Goal: Check status: Check status

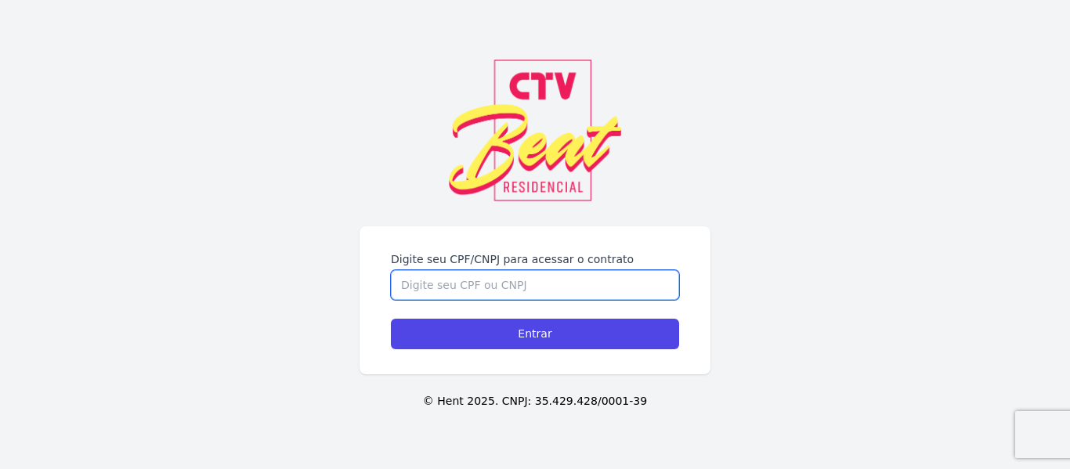
click at [534, 294] on input "Digite seu CPF/CNPJ para acessar o contrato" at bounding box center [535, 285] width 288 height 30
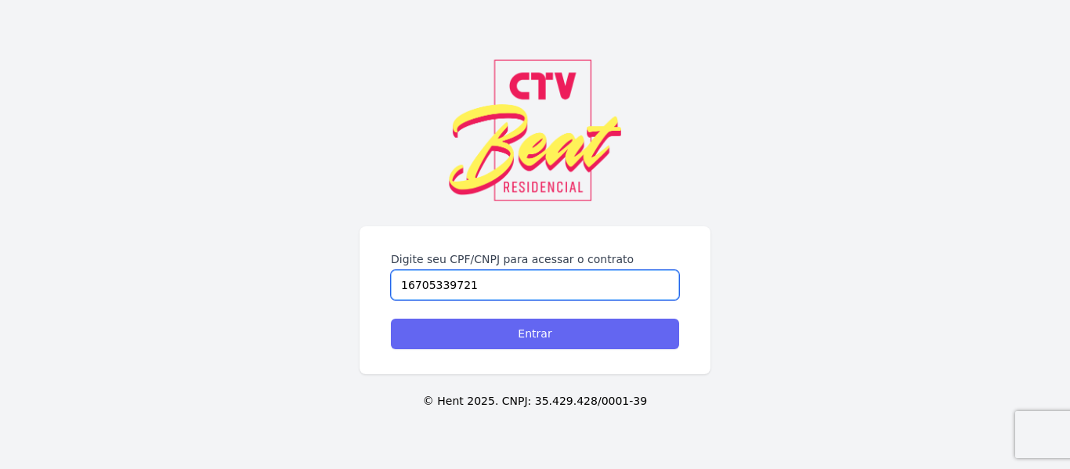
type input "16705339721"
click at [547, 341] on input "Entrar" at bounding box center [535, 334] width 288 height 31
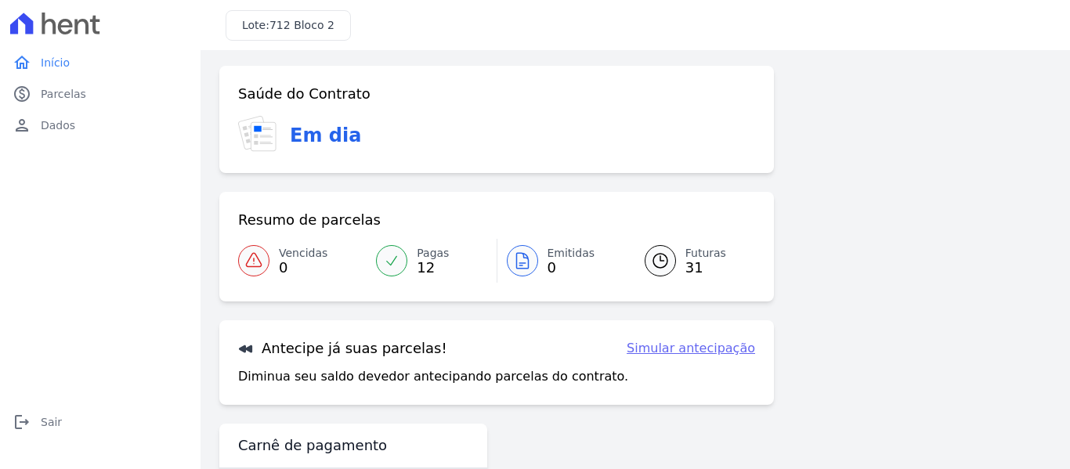
scroll to position [129, 0]
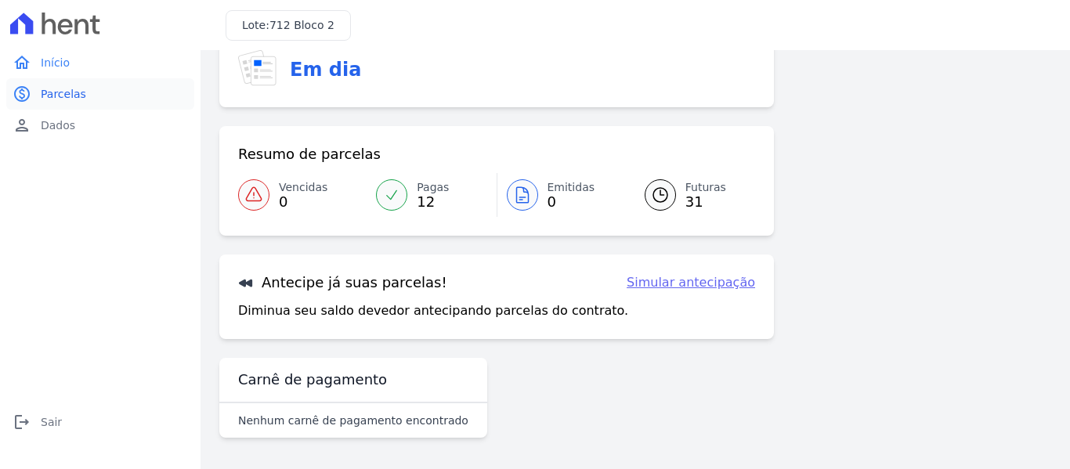
click at [83, 103] on link "paid Parcelas" at bounding box center [100, 93] width 188 height 31
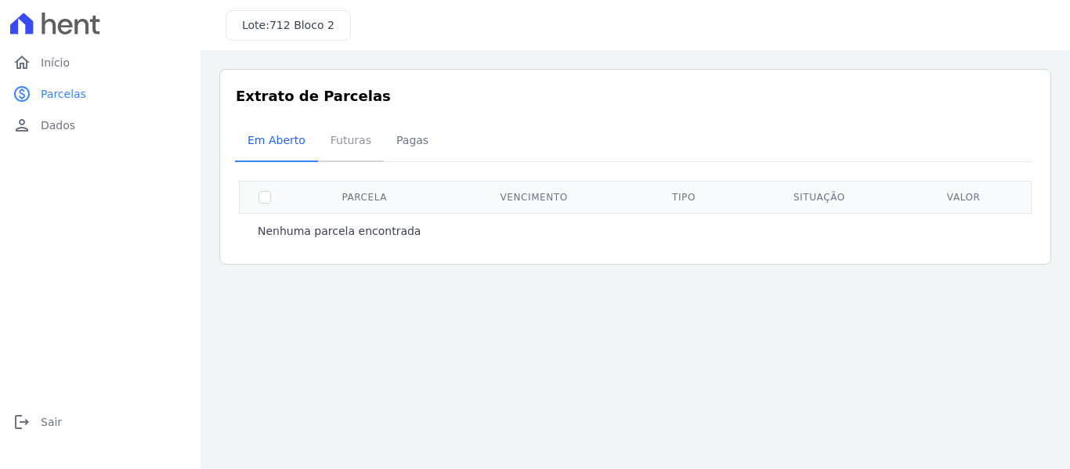
click at [342, 132] on span "Futuras" at bounding box center [351, 140] width 60 height 31
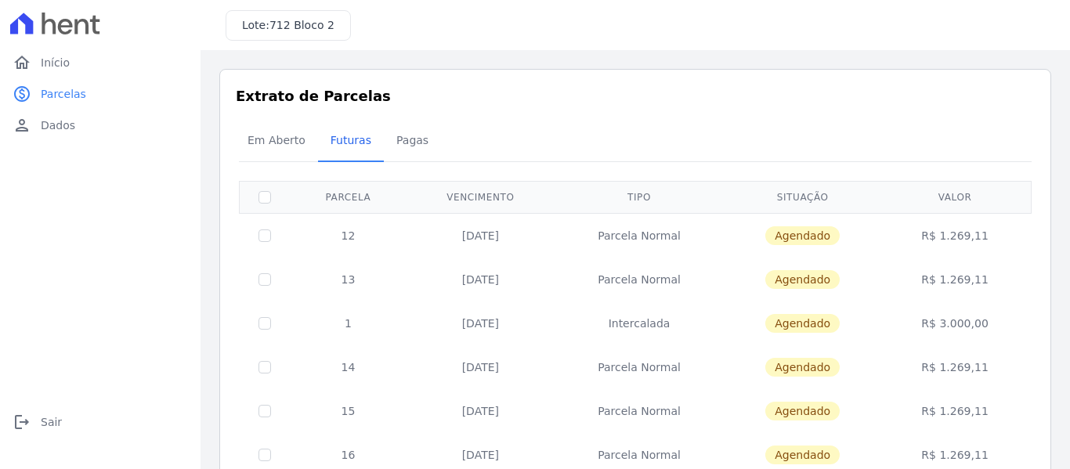
click at [411, 135] on span "Pagas" at bounding box center [412, 140] width 51 height 31
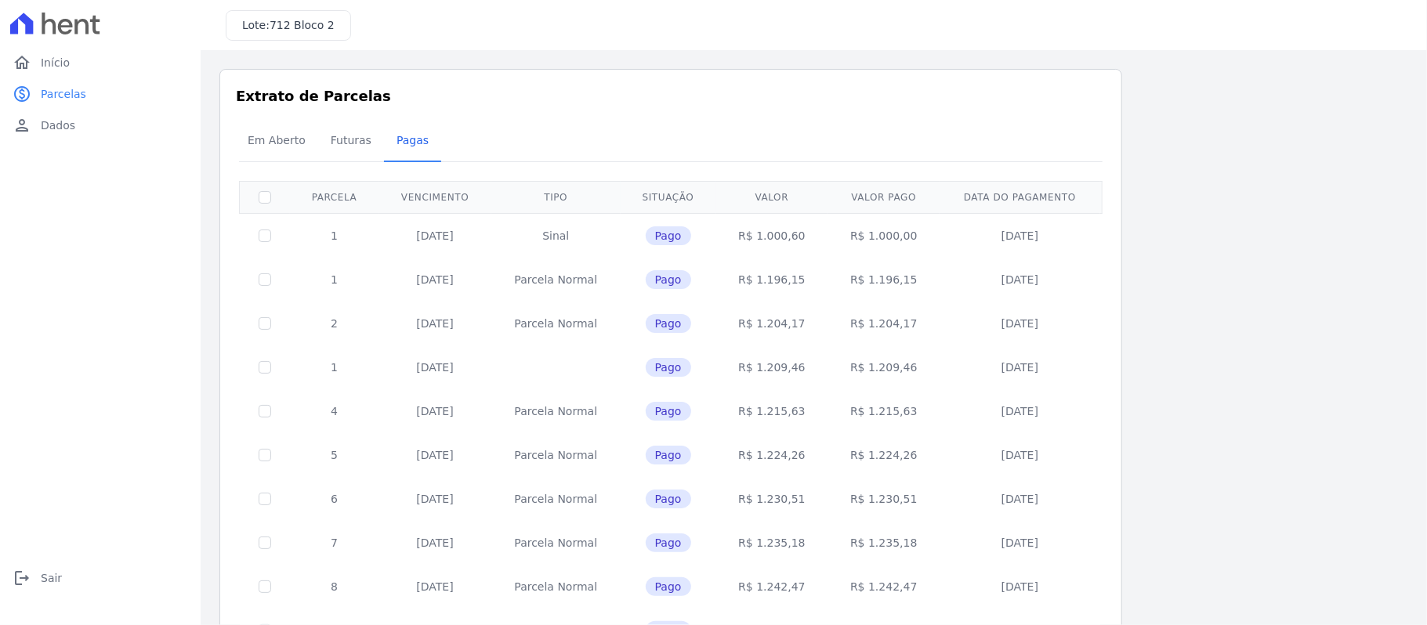
drag, startPoint x: 949, startPoint y: 4, endPoint x: 872, endPoint y: 127, distance: 145.0
click at [872, 127] on div "Em Aberto Futuras [GEOGRAPHIC_DATA]" at bounding box center [670, 141] width 871 height 38
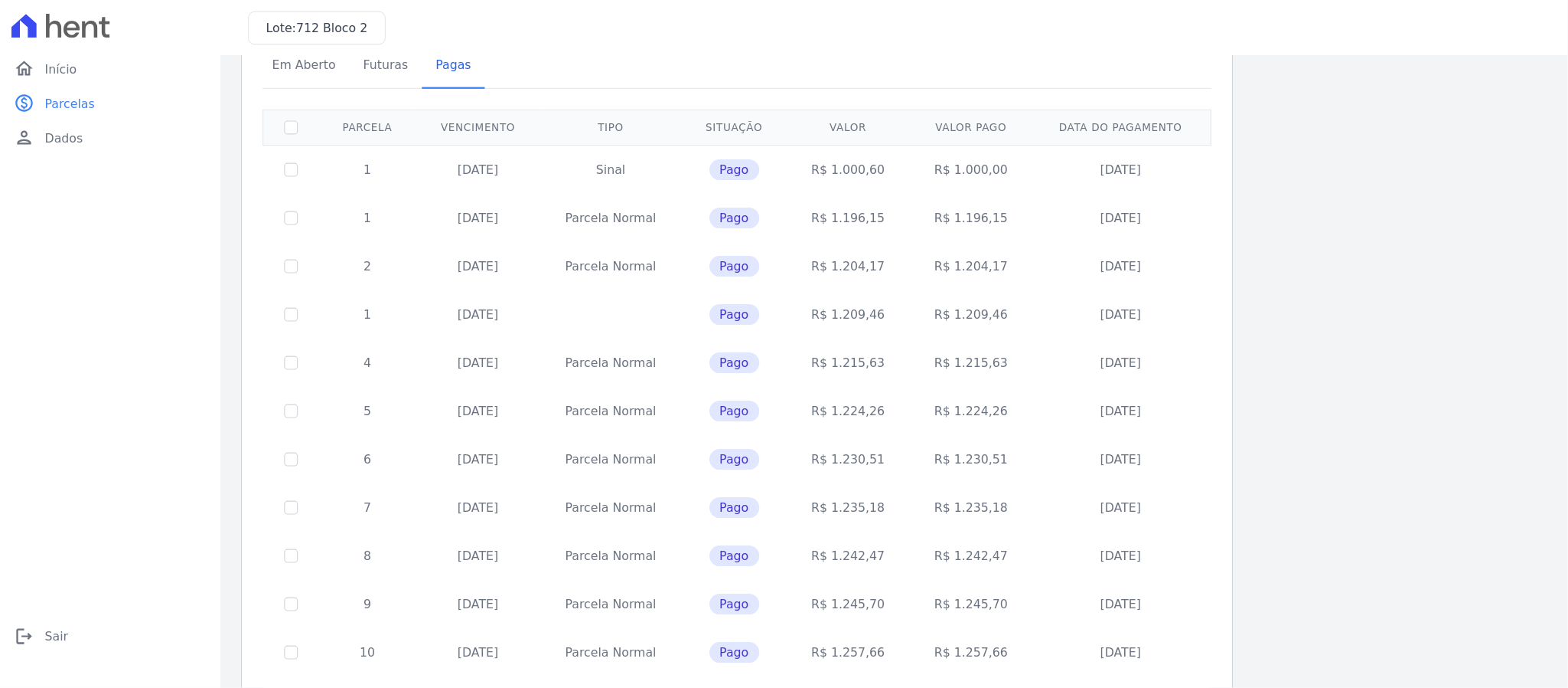
scroll to position [79, 0]
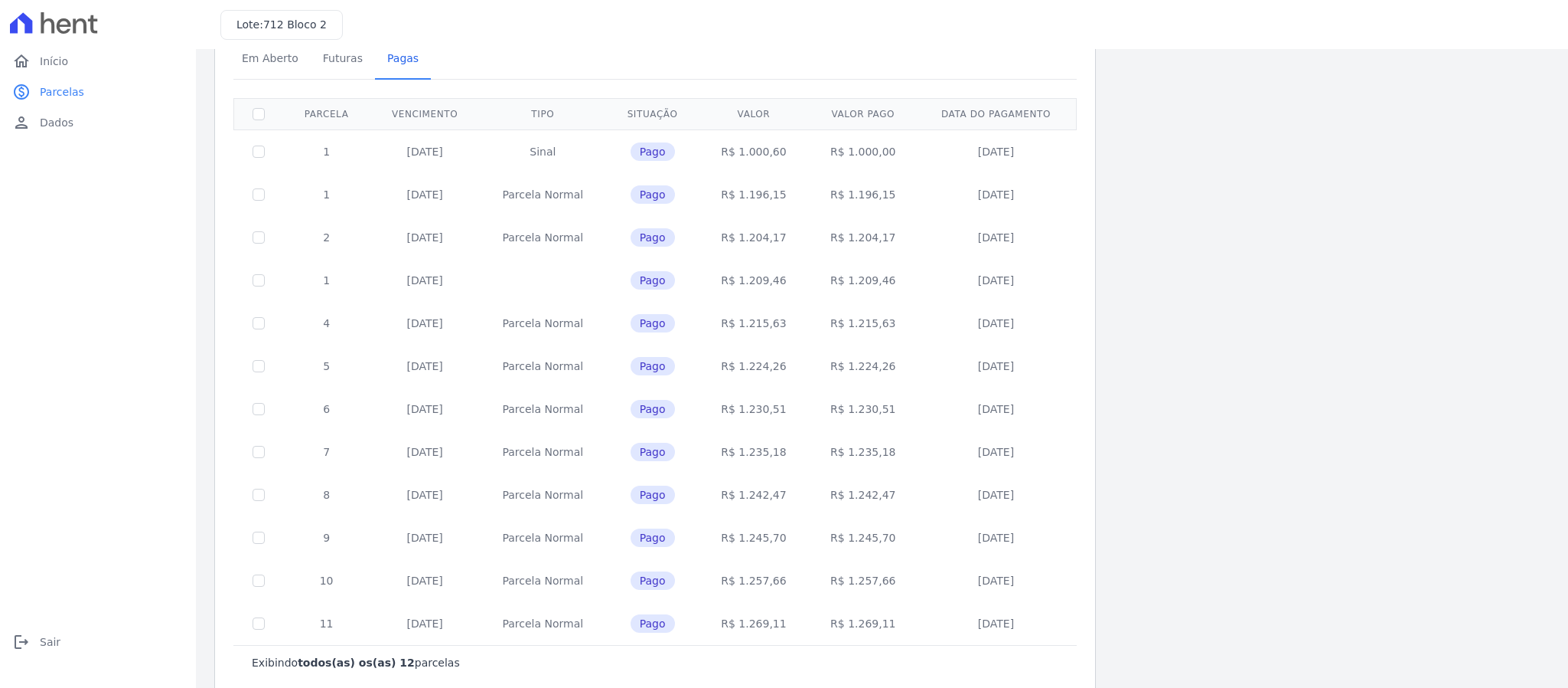
drag, startPoint x: 1250, startPoint y: 1, endPoint x: 1088, endPoint y: 194, distance: 252.0
click at [1045, 194] on div "Extrato de Parcelas Em [GEOGRAPHIC_DATA] Futuras [GEOGRAPHIC_DATA] 0 selecionad…" at bounding box center [655, 341] width 882 height 707
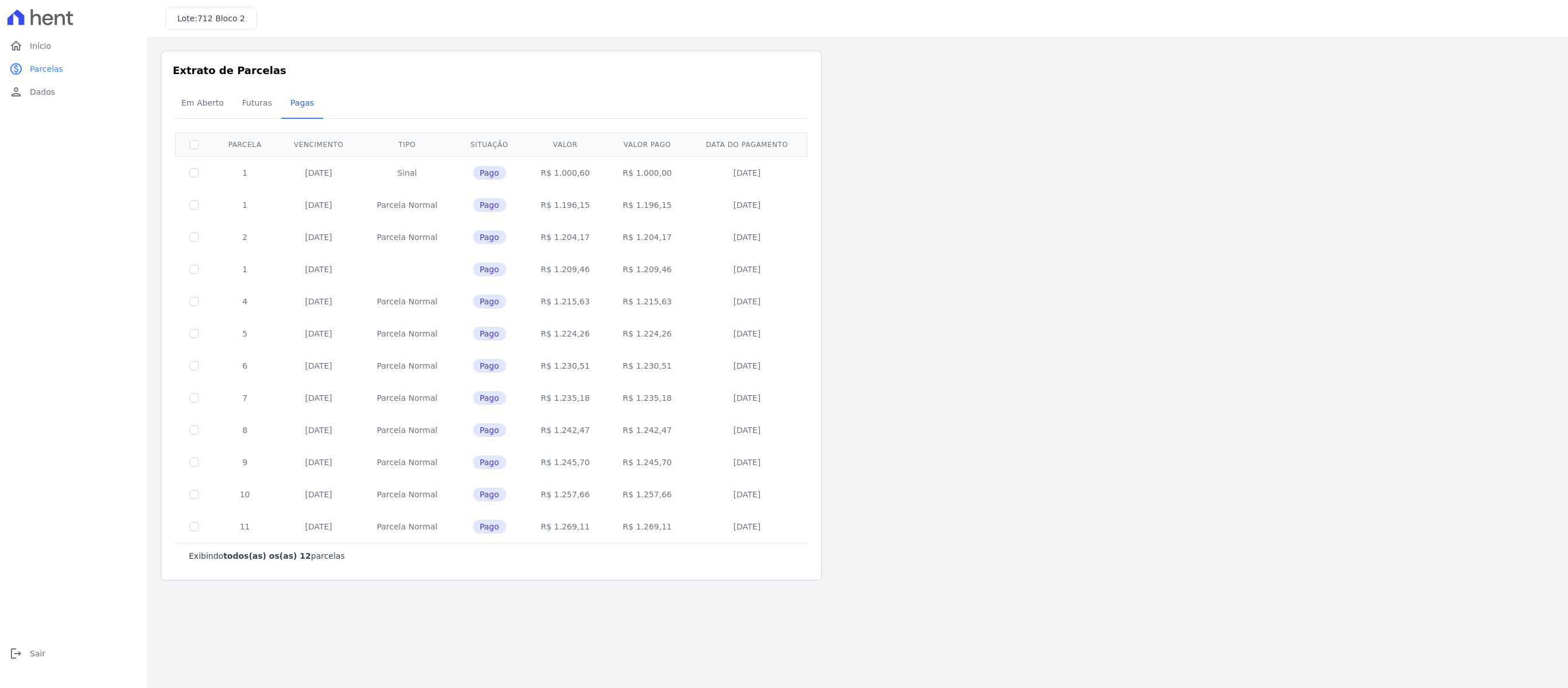
scroll to position [0, 0]
drag, startPoint x: 1168, startPoint y: 1, endPoint x: 997, endPoint y: 196, distance: 259.4
click at [784, 196] on div "Listagem de parcelas Baixar PDF Extrato de Parcelas Em [GEOGRAPHIC_DATA] Futura…" at bounding box center [857, 315] width 1393 height 530
click at [34, 95] on span "Dados" at bounding box center [42, 92] width 25 height 12
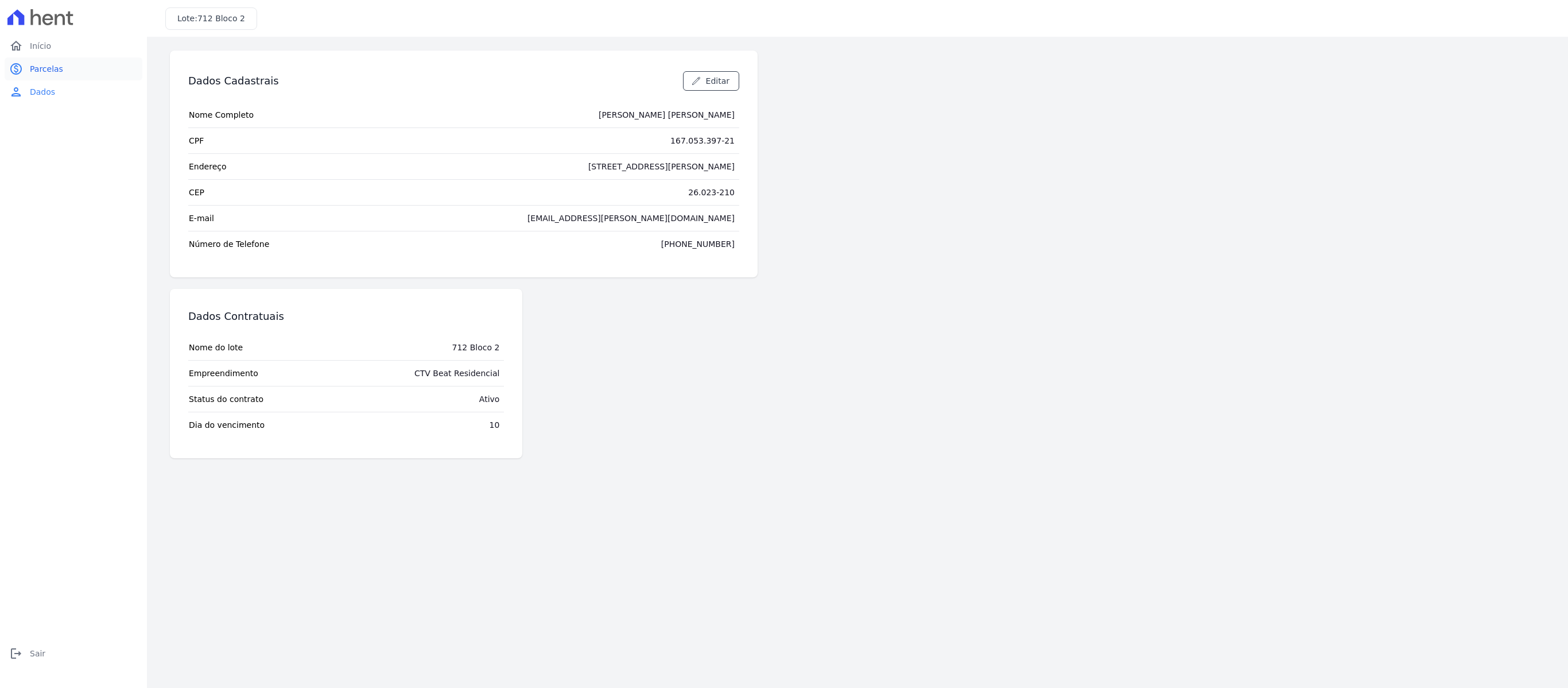
click at [36, 69] on span "Parcelas" at bounding box center [46, 69] width 33 height 12
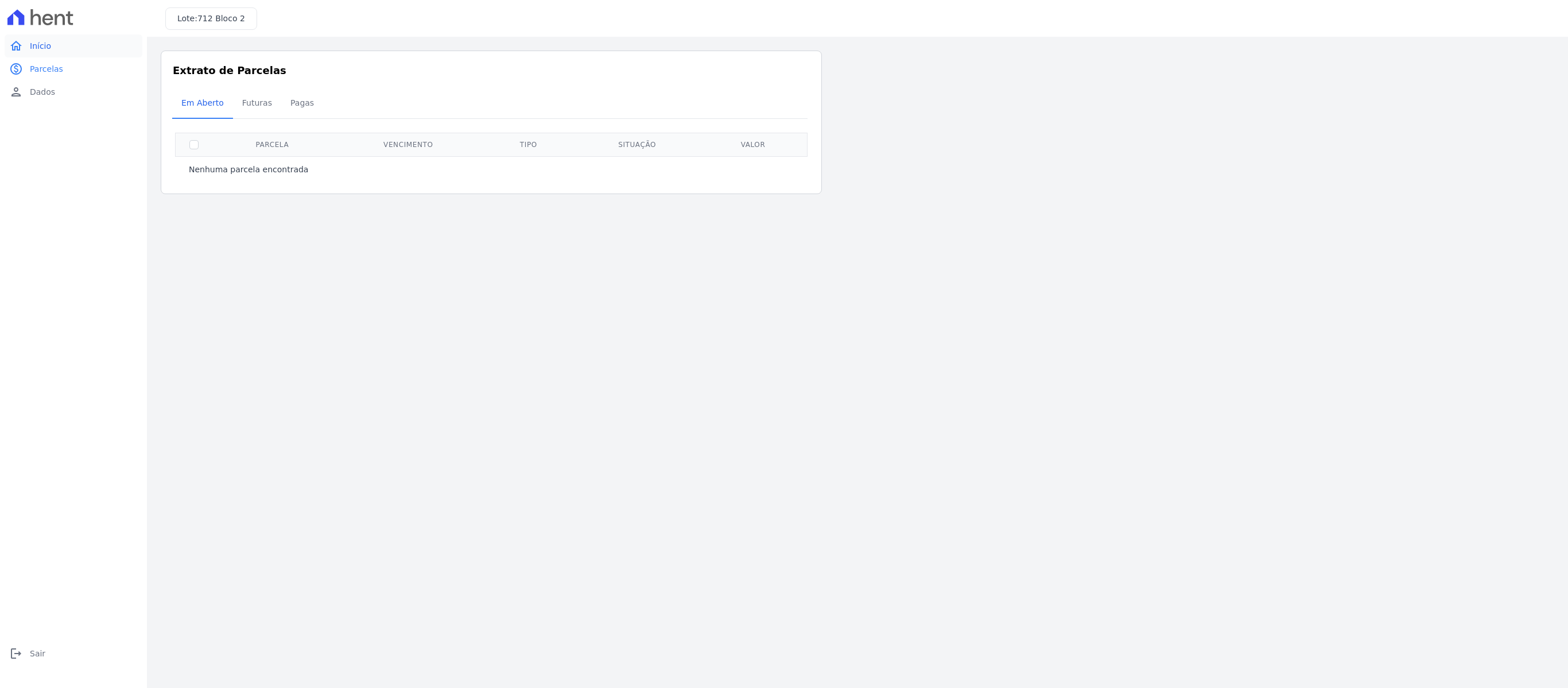
click at [36, 44] on span "Início" at bounding box center [40, 46] width 21 height 12
click at [54, 32] on div at bounding box center [73, 17] width 138 height 34
click at [54, 40] on link "home Início" at bounding box center [73, 45] width 138 height 23
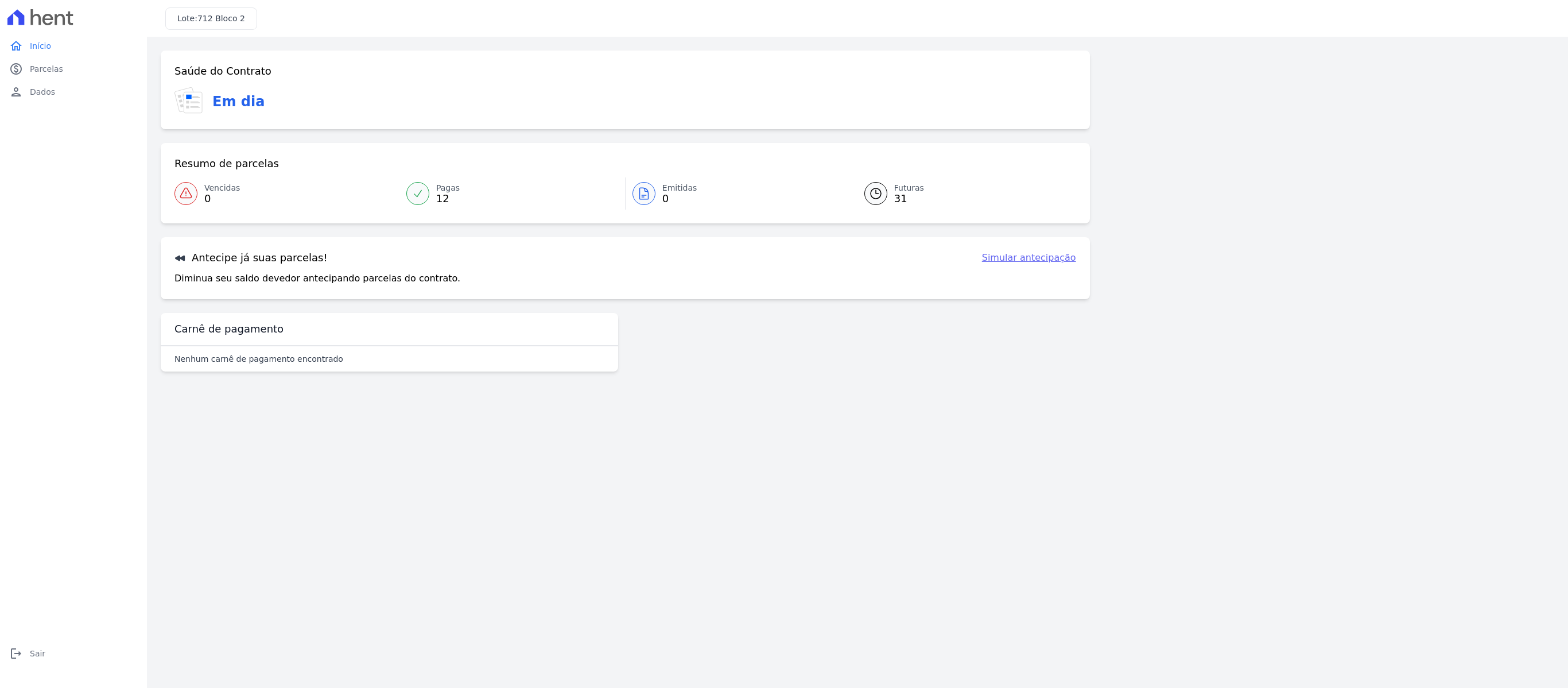
click at [784, 203] on link "Futuras 31" at bounding box center [963, 193] width 226 height 32
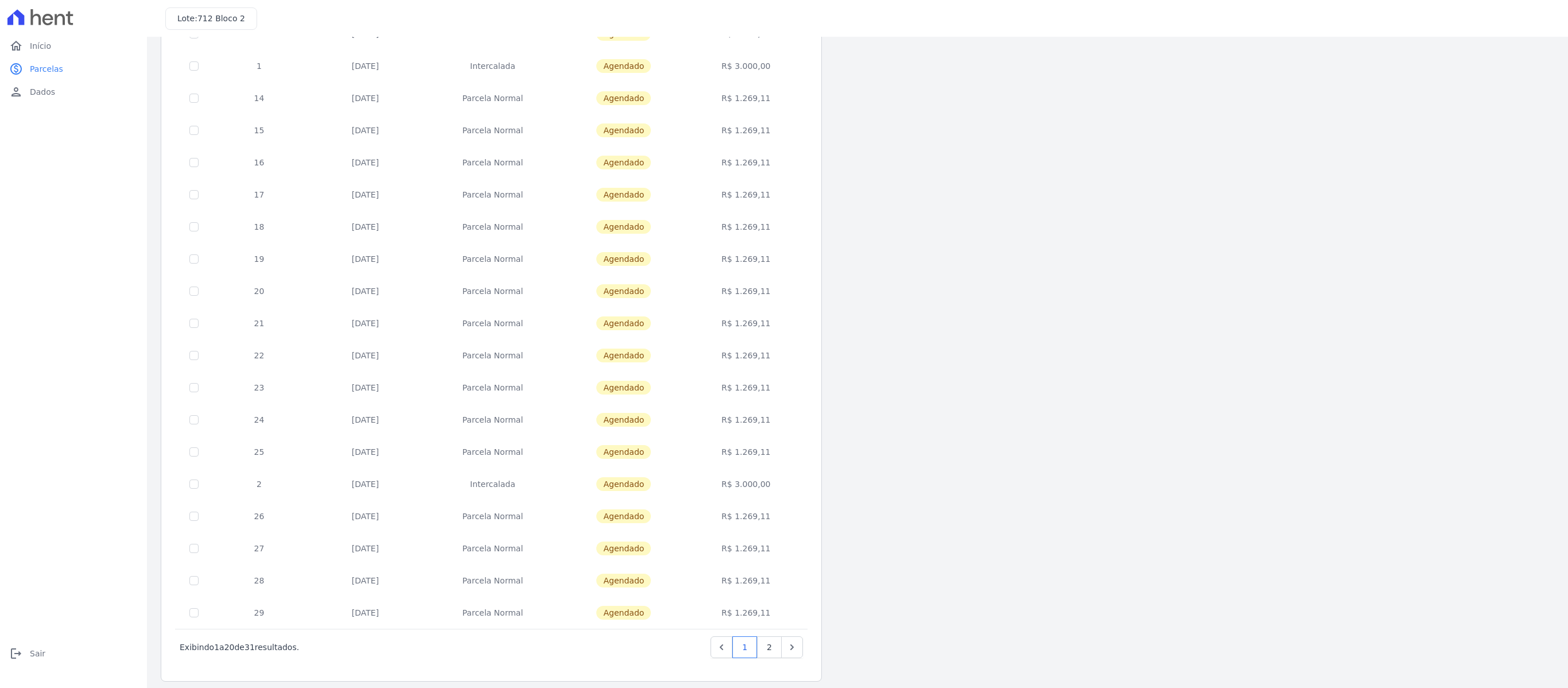
scroll to position [182, 0]
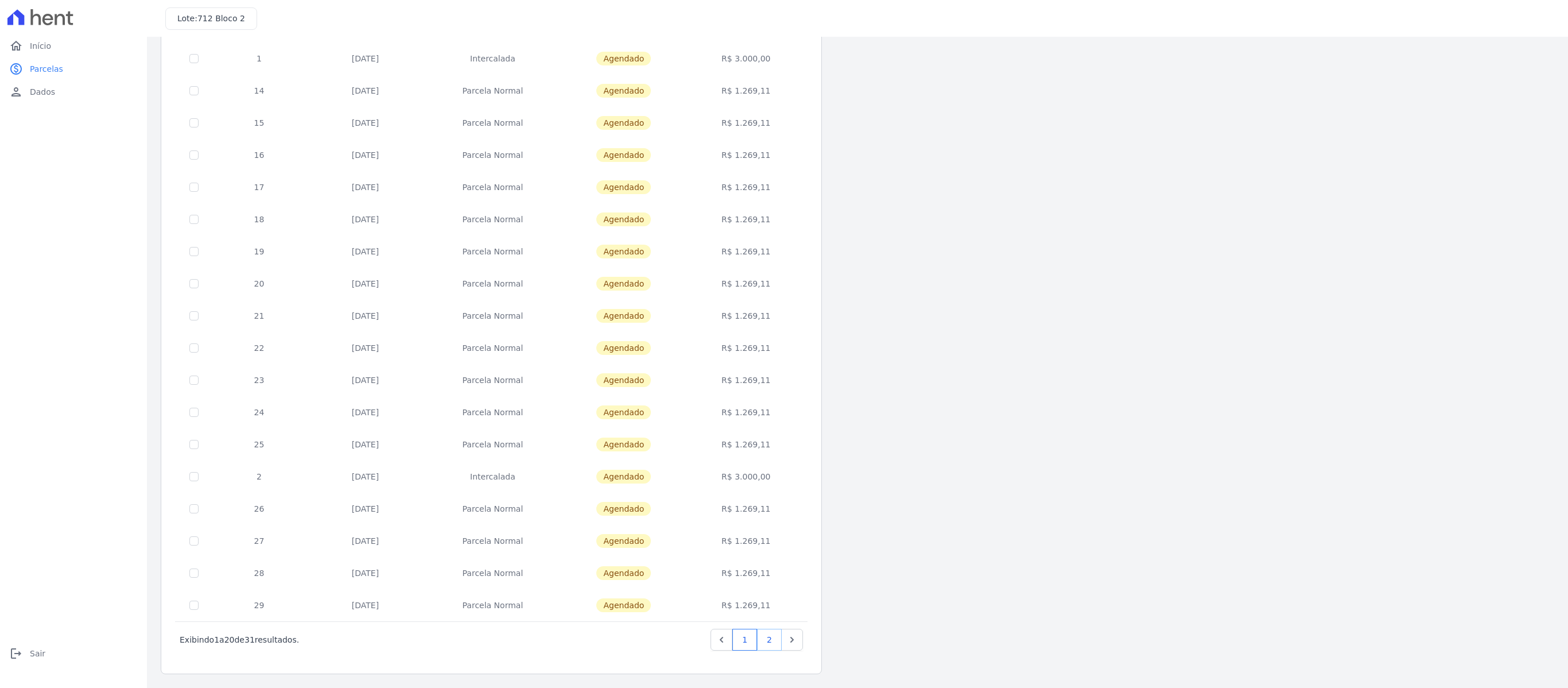
click at [765, 344] on link "2" at bounding box center [769, 640] width 25 height 22
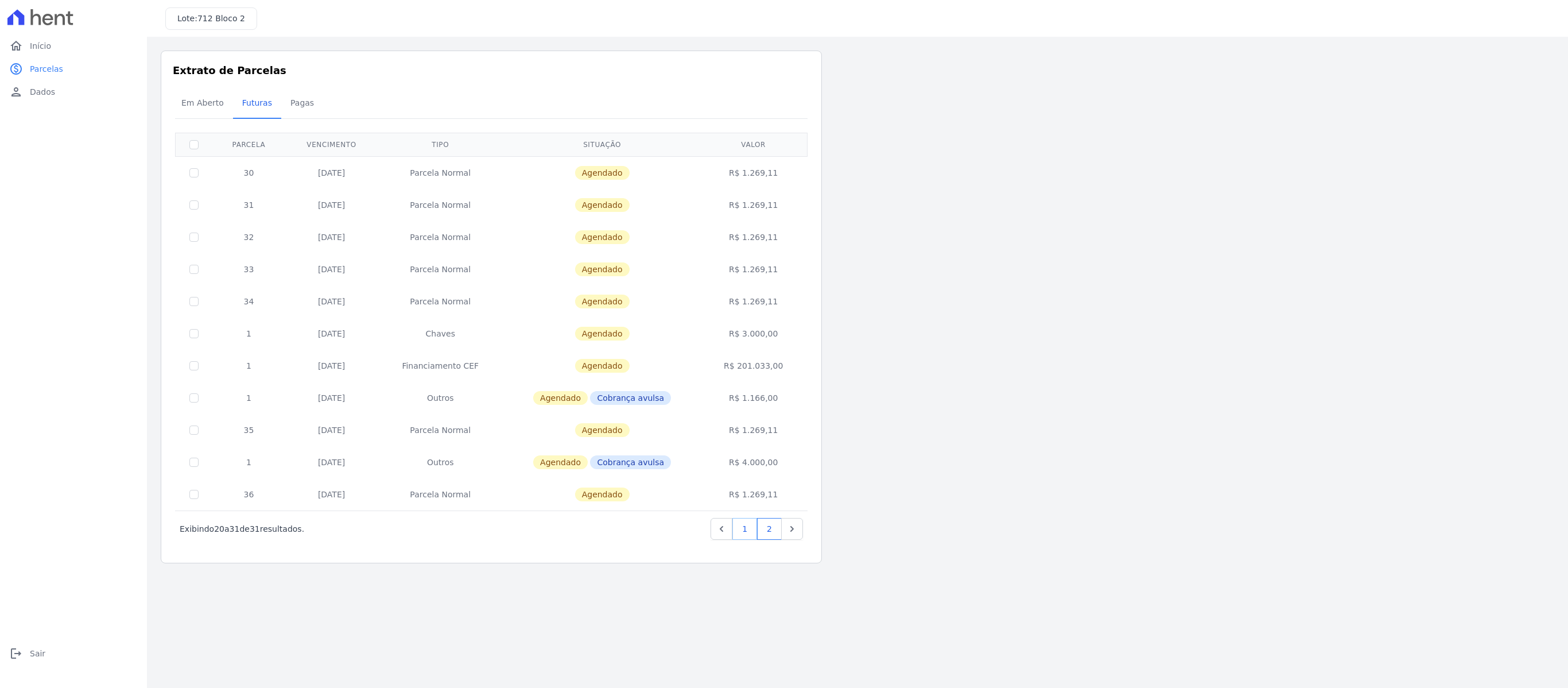
click at [741, 344] on link "1" at bounding box center [745, 529] width 25 height 22
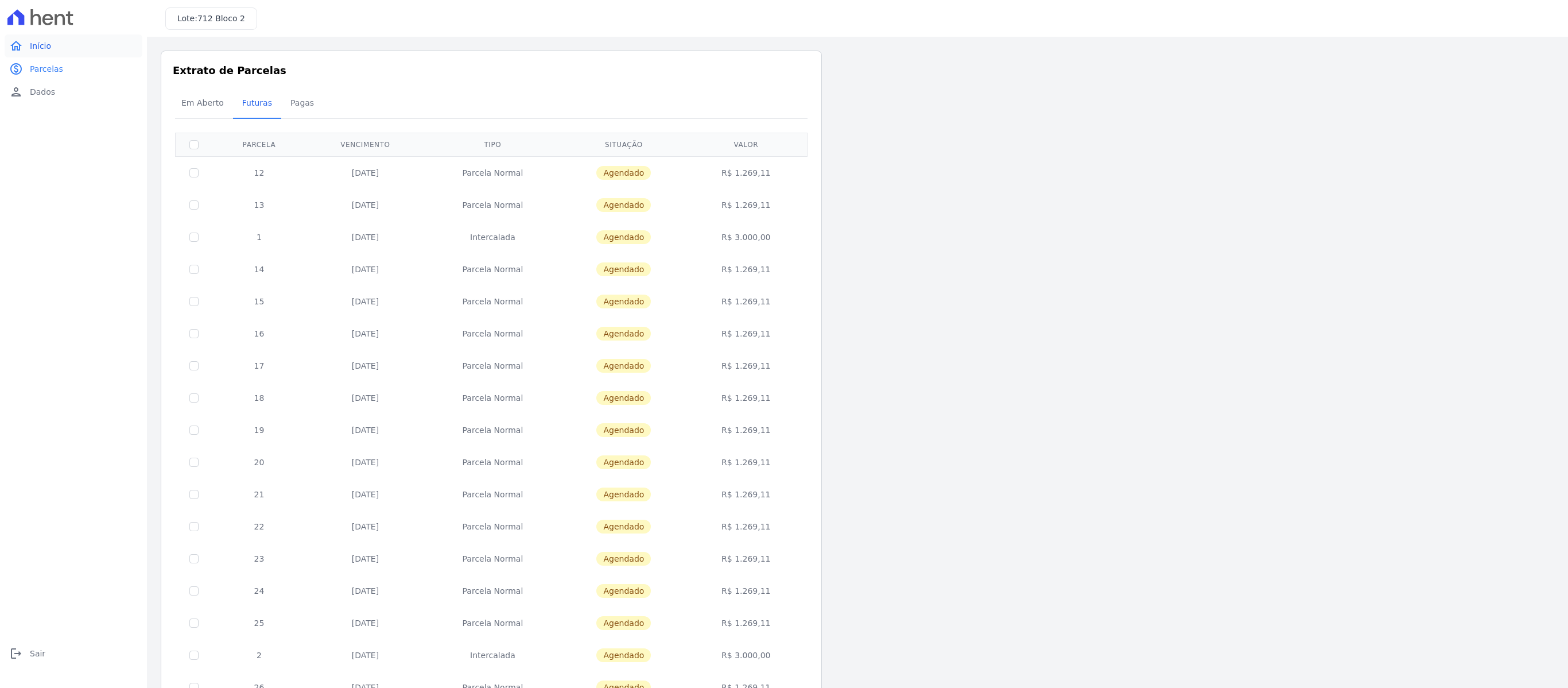
click at [42, 51] on span "Início" at bounding box center [40, 46] width 21 height 12
